Goal: Task Accomplishment & Management: Complete application form

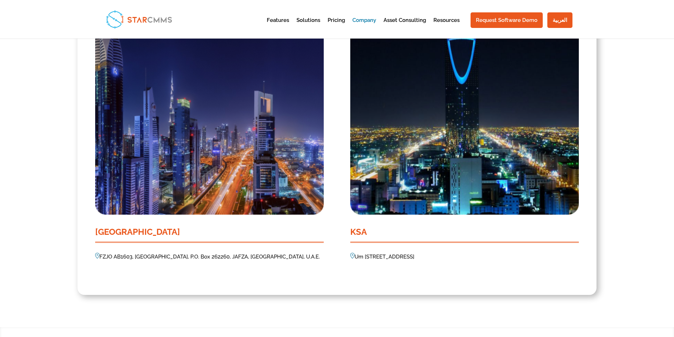
scroll to position [580, 0]
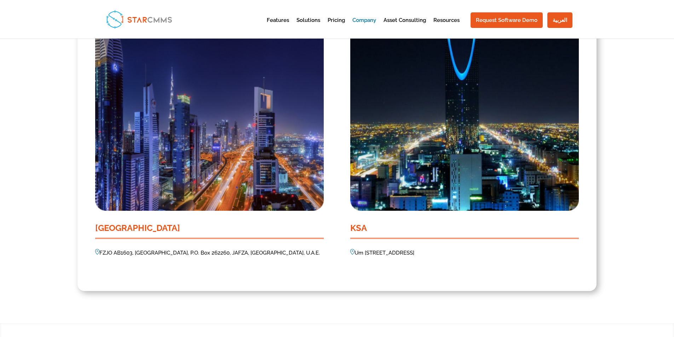
click at [218, 145] on img at bounding box center [209, 116] width 228 height 189
click at [188, 255] on p "FZJO AB1603, [GEOGRAPHIC_DATA], P.O. Box 262260, JAFZA, [GEOGRAPHIC_DATA], U.A.…" at bounding box center [209, 253] width 228 height 8
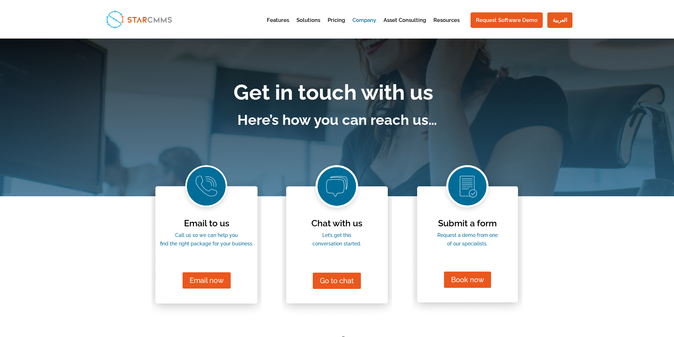
scroll to position [0, 0]
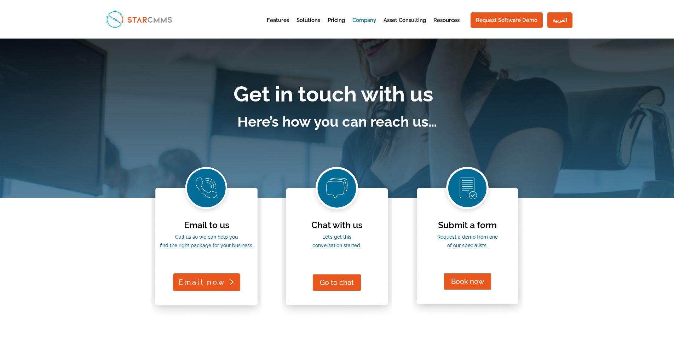
click at [208, 279] on link "Email now" at bounding box center [206, 282] width 67 height 18
click at [204, 285] on link "Email now" at bounding box center [206, 282] width 67 height 18
click at [206, 195] on div "Email to us Call us so we can help you find the right package for your business…" at bounding box center [206, 240] width 110 height 155
click at [222, 286] on link "Email now" at bounding box center [206, 282] width 67 height 18
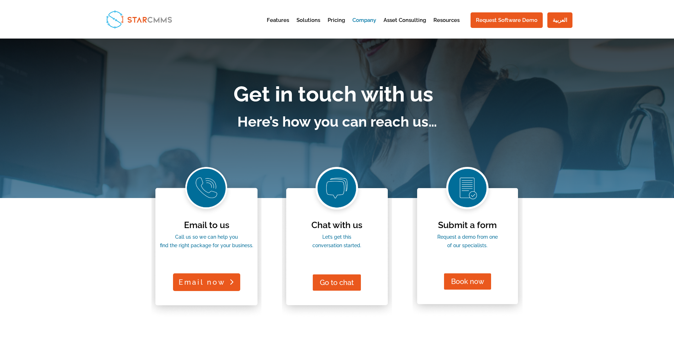
click at [222, 286] on link "Email now" at bounding box center [206, 282] width 67 height 18
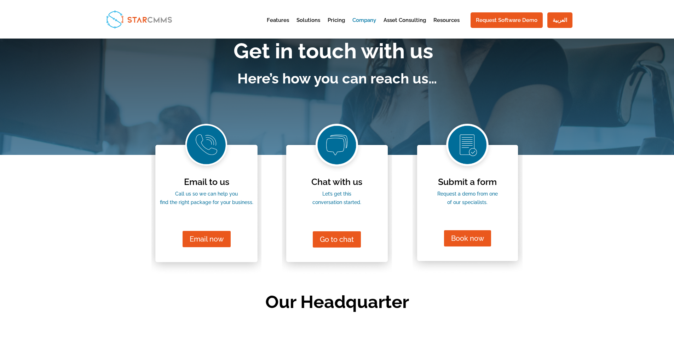
scroll to position [35, 0]
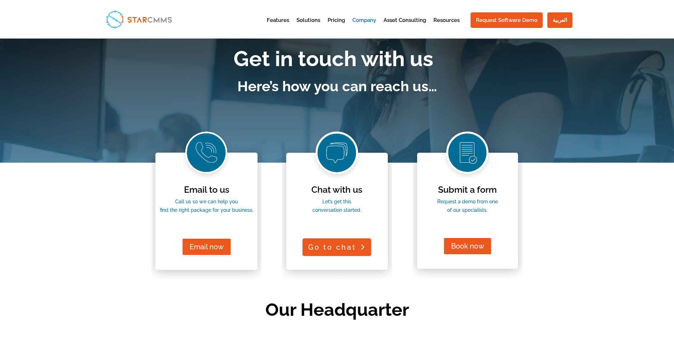
click at [337, 250] on link "Go to chat" at bounding box center [336, 247] width 69 height 18
click at [336, 246] on link "Go to chat" at bounding box center [336, 247] width 69 height 18
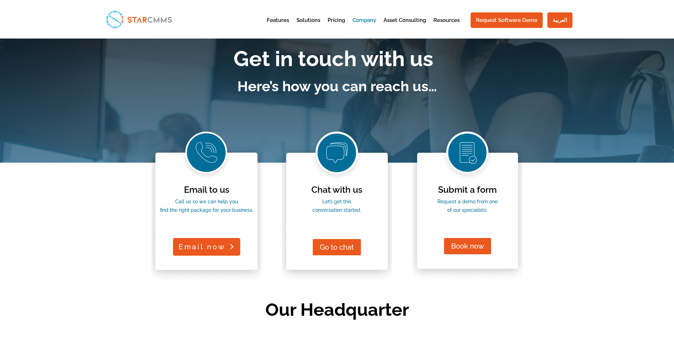
click at [191, 246] on link "Email now" at bounding box center [206, 247] width 67 height 18
click at [227, 247] on link "Email now" at bounding box center [206, 247] width 67 height 18
click at [228, 247] on link "Email now" at bounding box center [206, 247] width 67 height 18
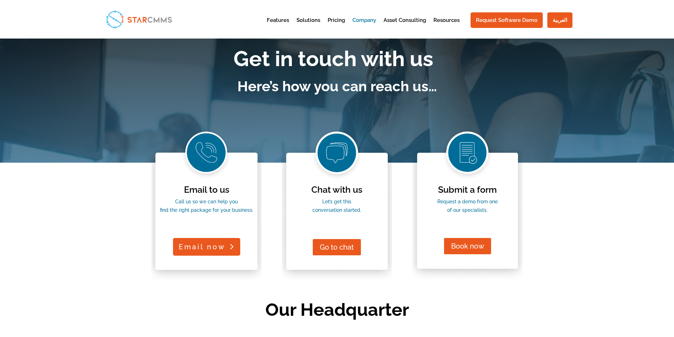
click at [228, 247] on link "Email now" at bounding box center [206, 247] width 67 height 18
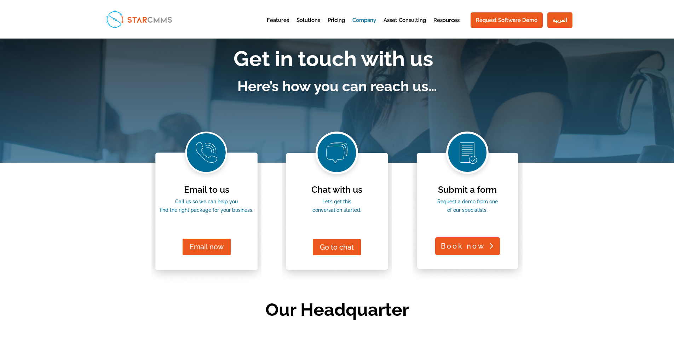
click at [474, 247] on link "Book now" at bounding box center [467, 246] width 65 height 18
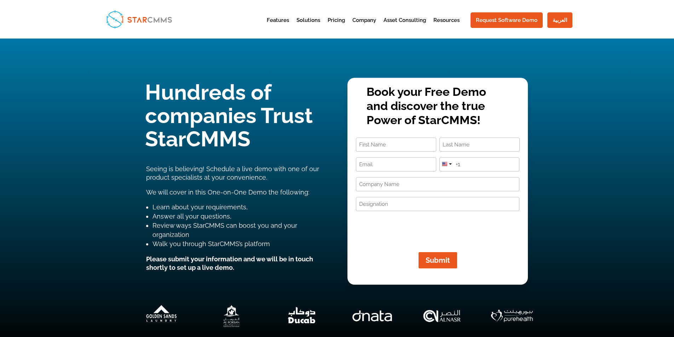
click at [395, 141] on input "First" at bounding box center [396, 145] width 80 height 14
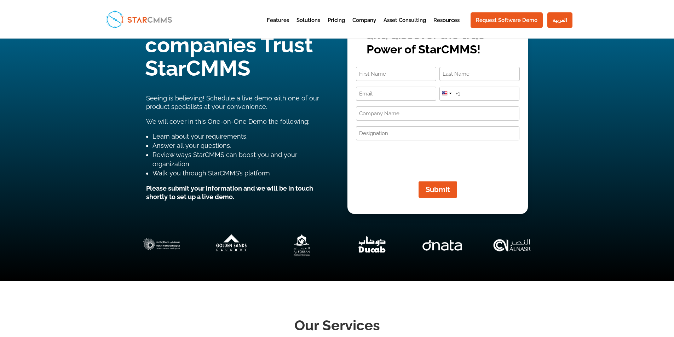
scroll to position [35, 0]
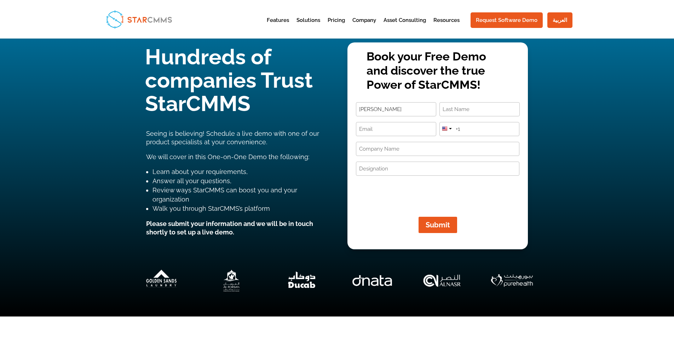
type input "[PERSON_NAME]"
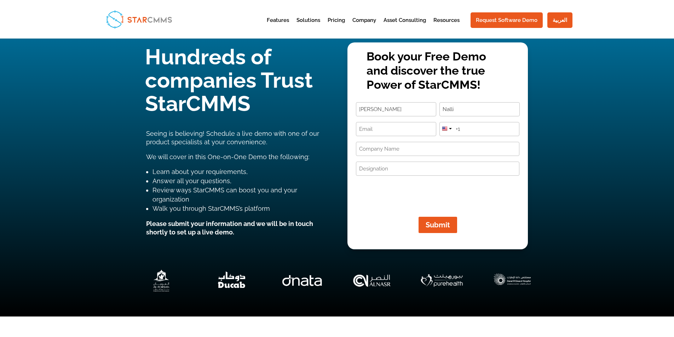
type input "Nalli"
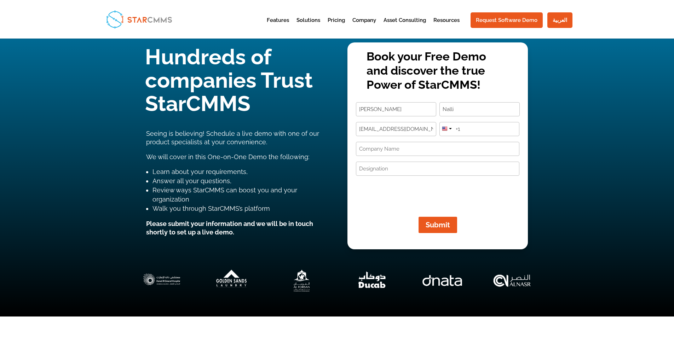
click at [374, 130] on input "[EMAIL_ADDRESS][DOMAIN_NAME]" at bounding box center [396, 129] width 80 height 14
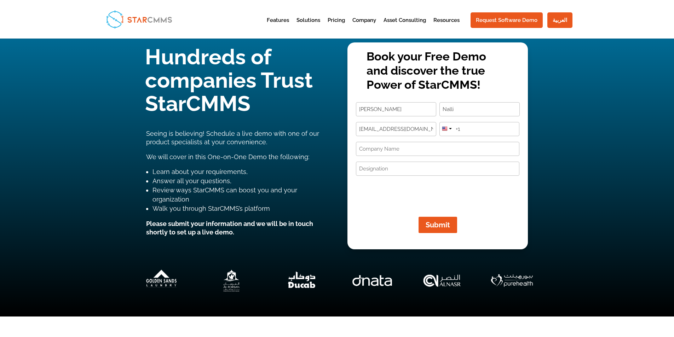
drag, startPoint x: 402, startPoint y: 132, endPoint x: 427, endPoint y: 125, distance: 25.7
click at [427, 125] on input "[EMAIL_ADDRESS][DOMAIN_NAME]" at bounding box center [396, 129] width 80 height 14
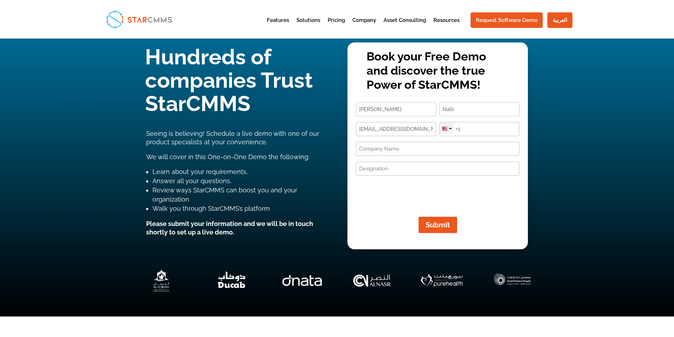
type input "[EMAIL_ADDRESS][DOMAIN_NAME]"
click at [451, 129] on div at bounding box center [446, 127] width 13 height 11
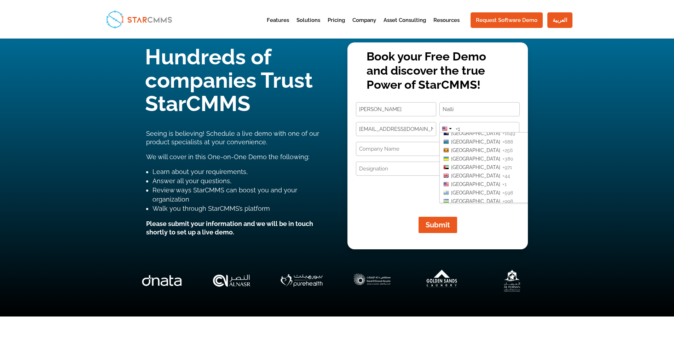
scroll to position [1721, 0]
click at [470, 198] on li "[GEOGRAPHIC_DATA] +971" at bounding box center [498, 202] width 116 height 8
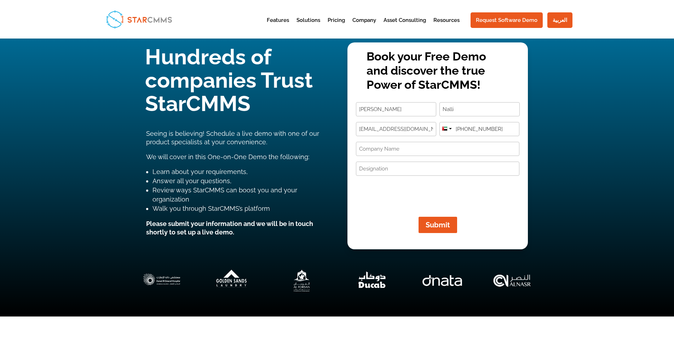
type input "[PHONE_NUMBER]"
click at [372, 155] on input "Company Name (Required)" at bounding box center [437, 149] width 163 height 14
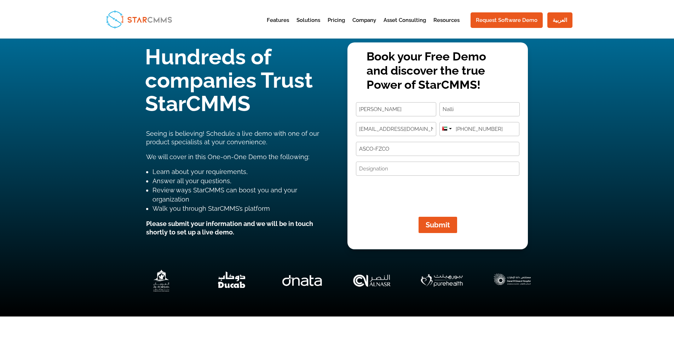
type input "ASCO-FZCO"
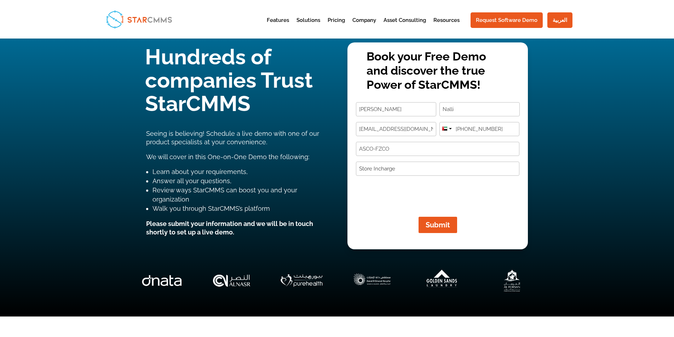
type input "Store Incharge"
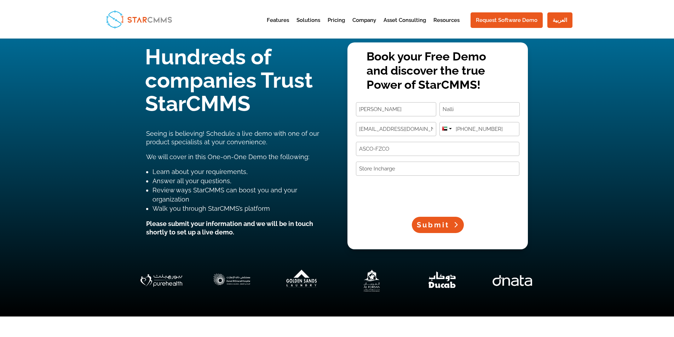
click at [441, 227] on span "Submit" at bounding box center [433, 225] width 33 height 8
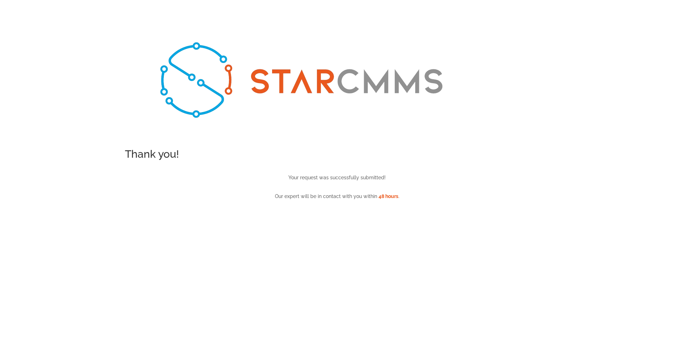
click at [392, 146] on div "Thank you! Your request was successfully submitted! Our expert will be in conta…" at bounding box center [337, 174] width 382 height 71
